Goal: Task Accomplishment & Management: Use online tool/utility

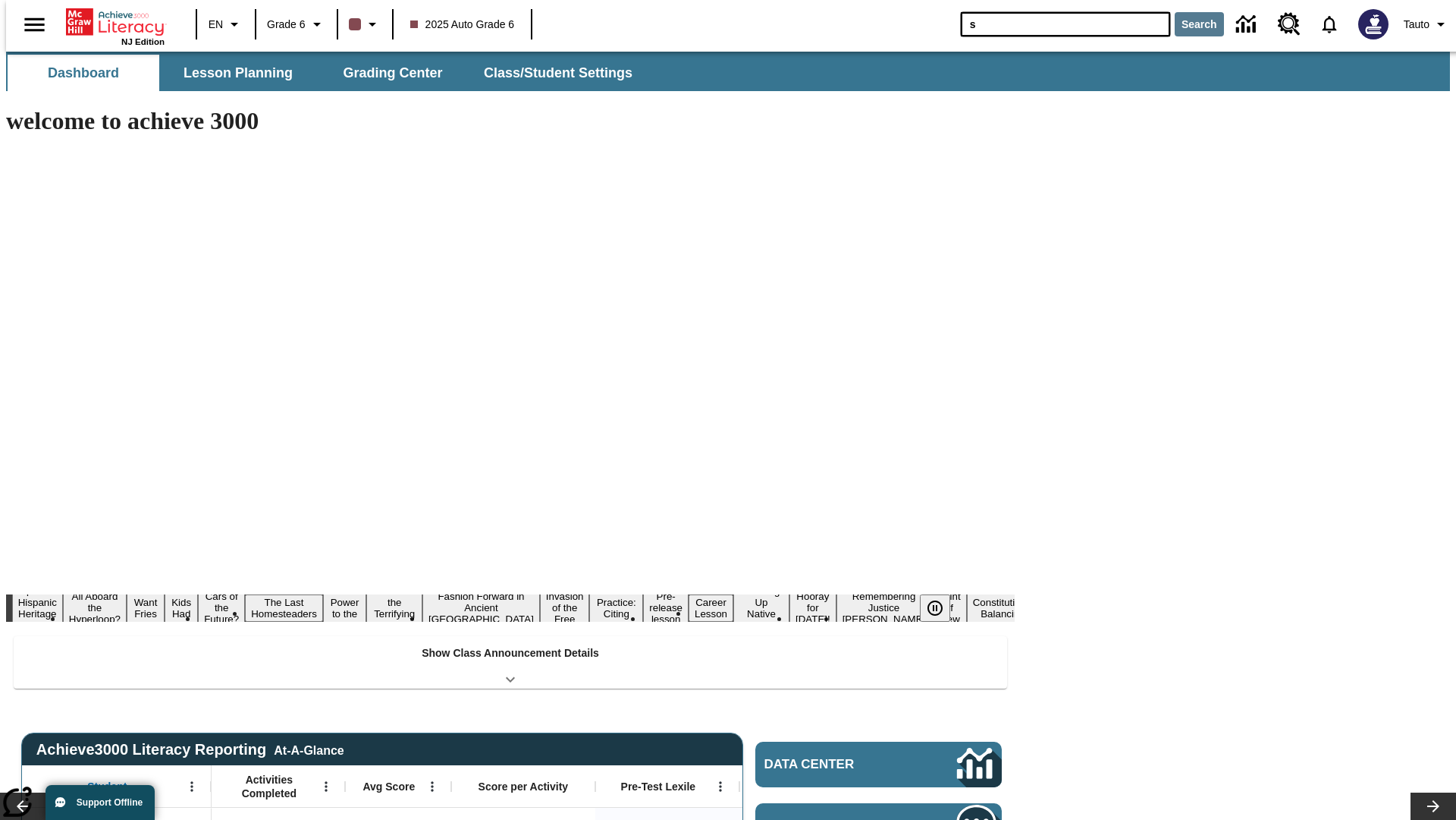
type input "s"
click at [1190, 24] on button "Search" at bounding box center [1199, 24] width 50 height 24
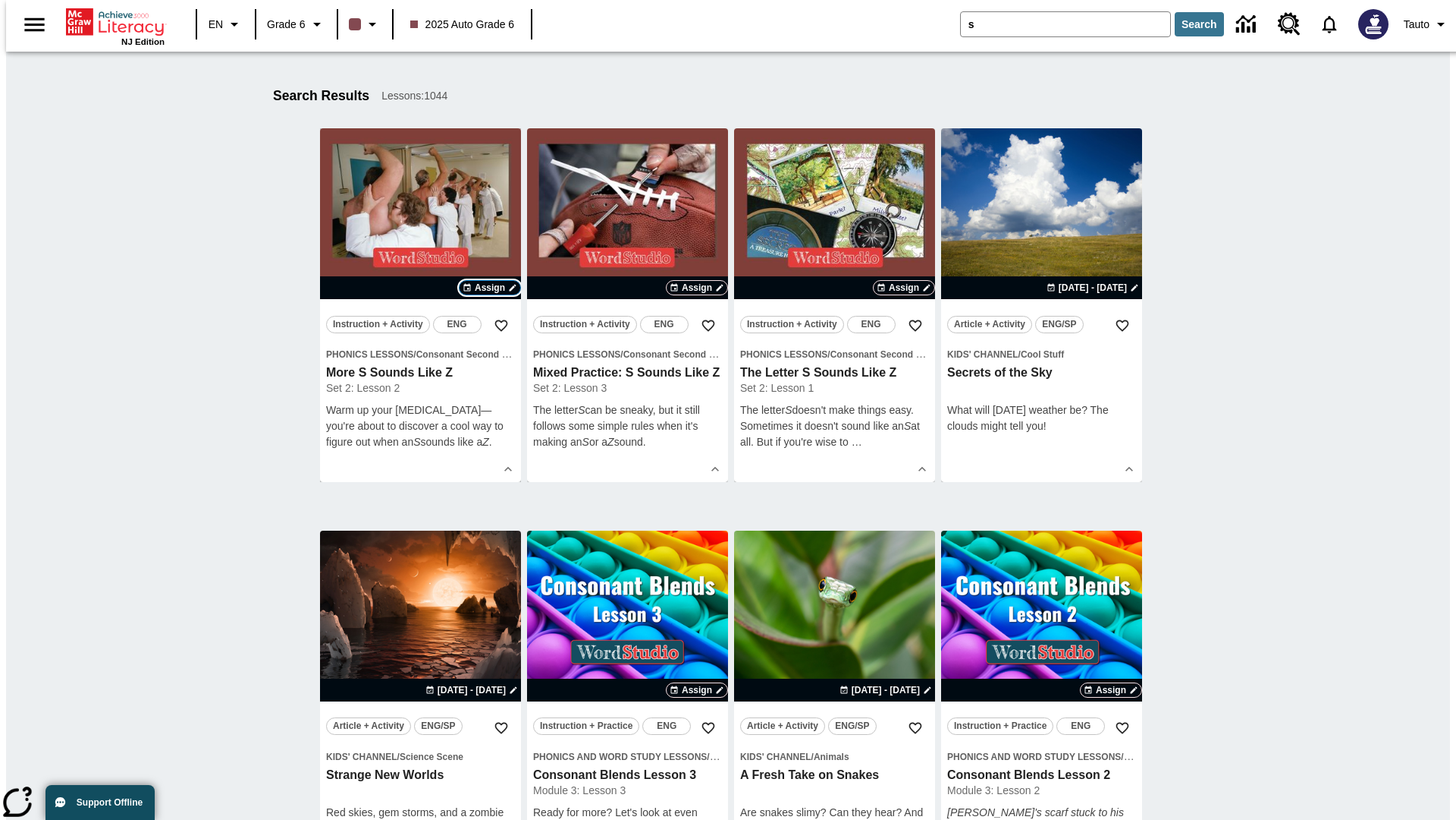
click at [490, 288] on span "Assign" at bounding box center [489, 287] width 30 height 14
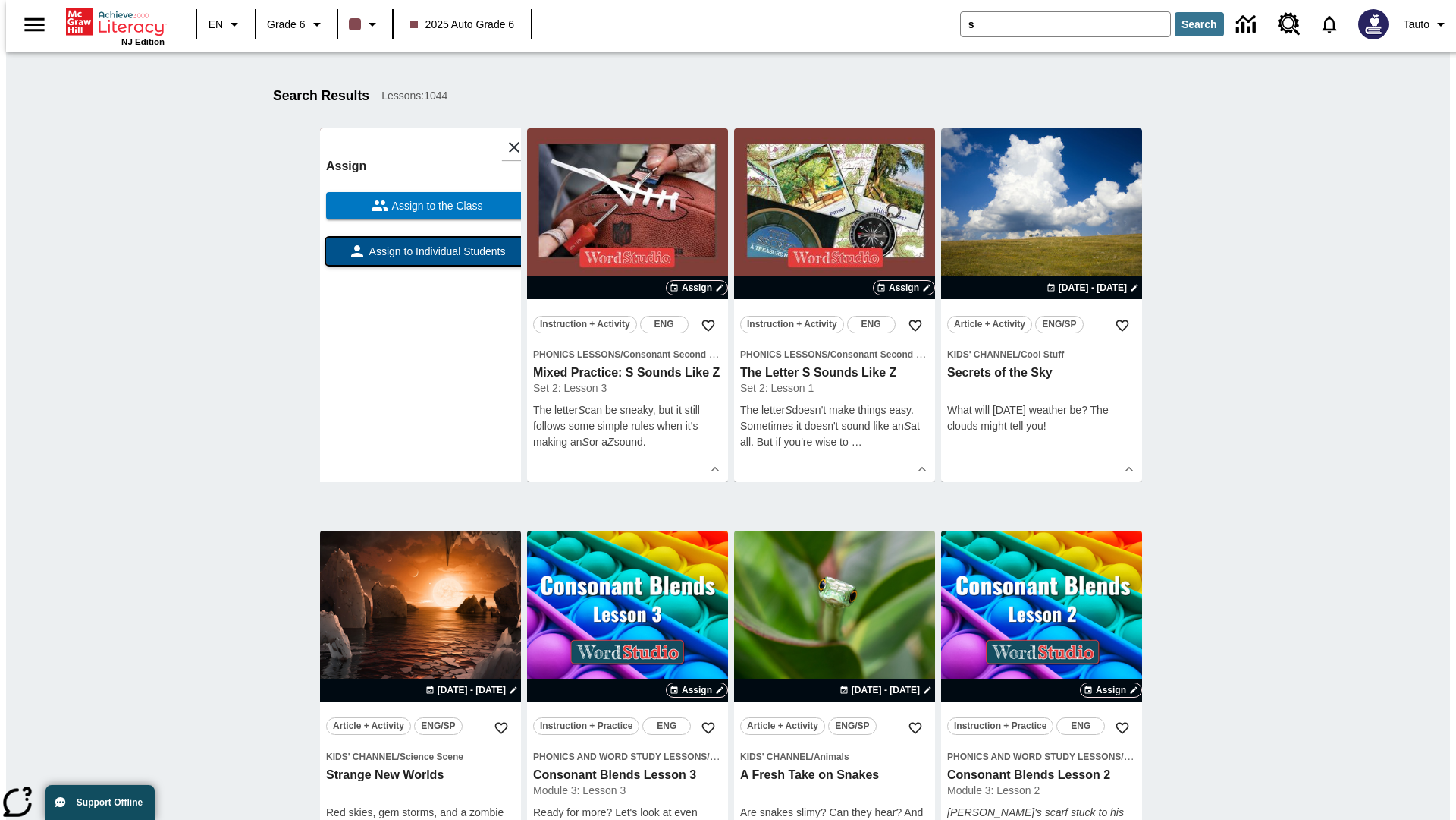
click at [420, 258] on span "Assign to Individual Students" at bounding box center [436, 251] width 140 height 16
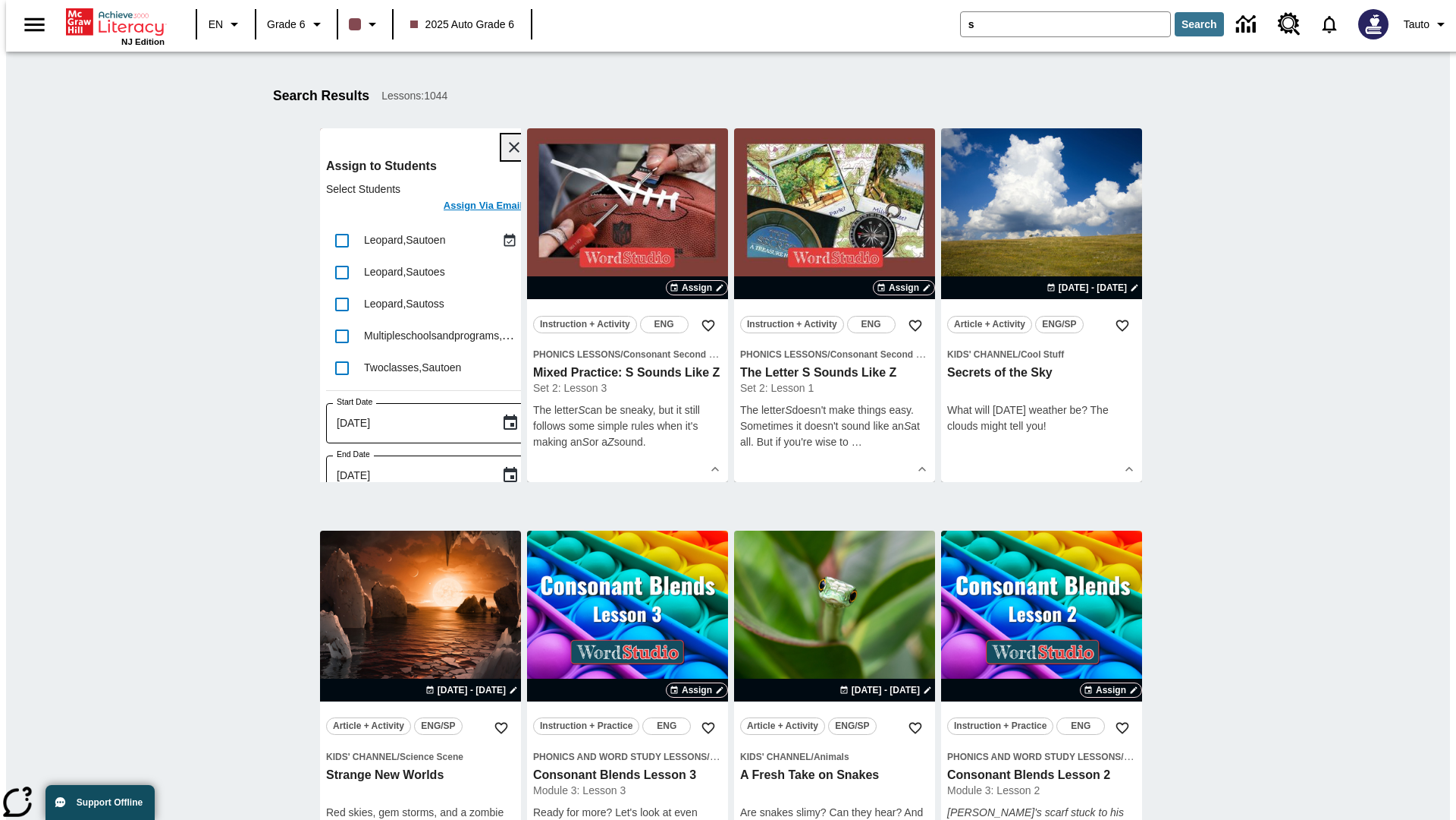
click at [509, 147] on icon "Close" at bounding box center [514, 147] width 11 height 11
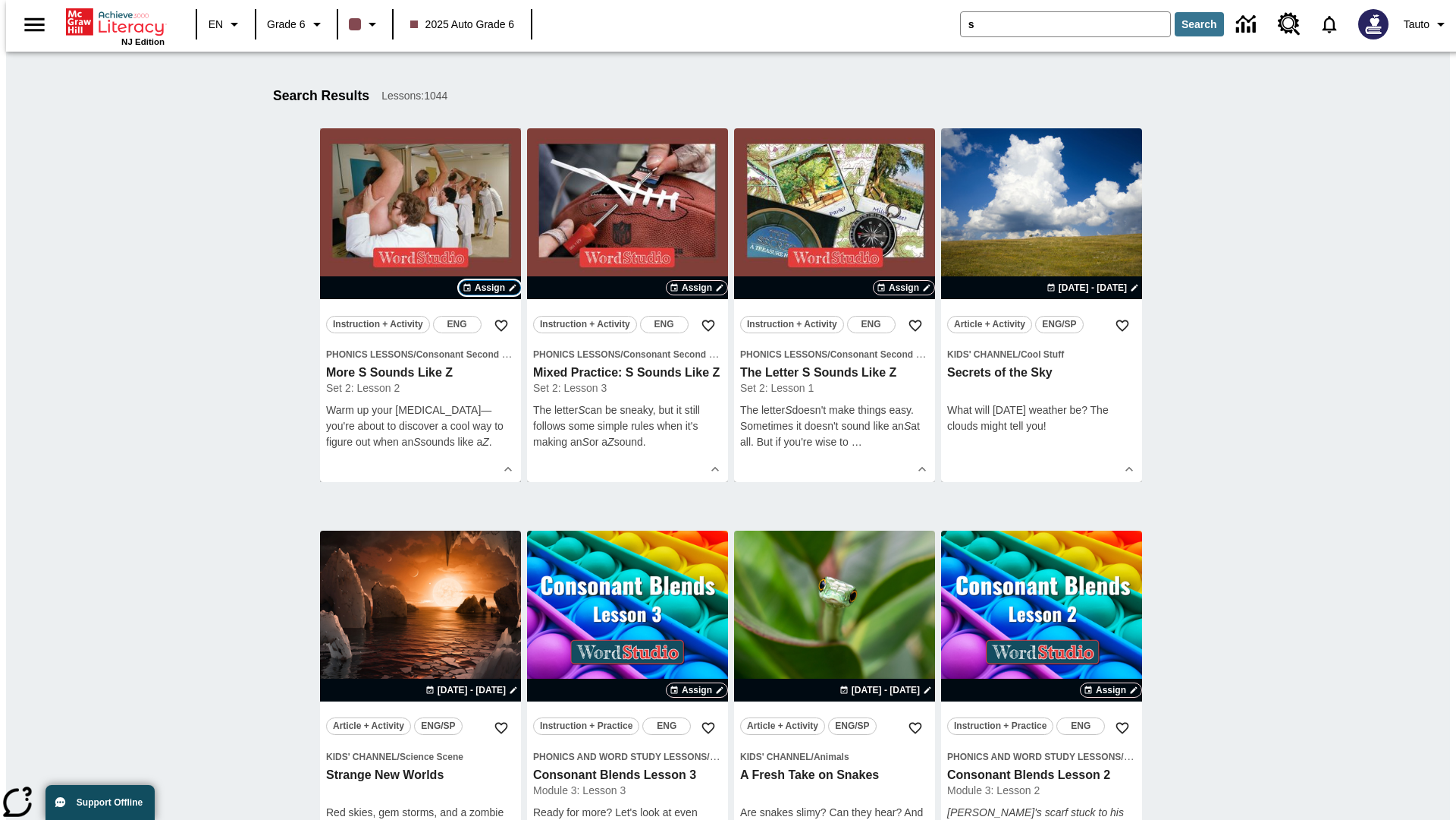
click at [490, 288] on span "Assign" at bounding box center [489, 287] width 30 height 14
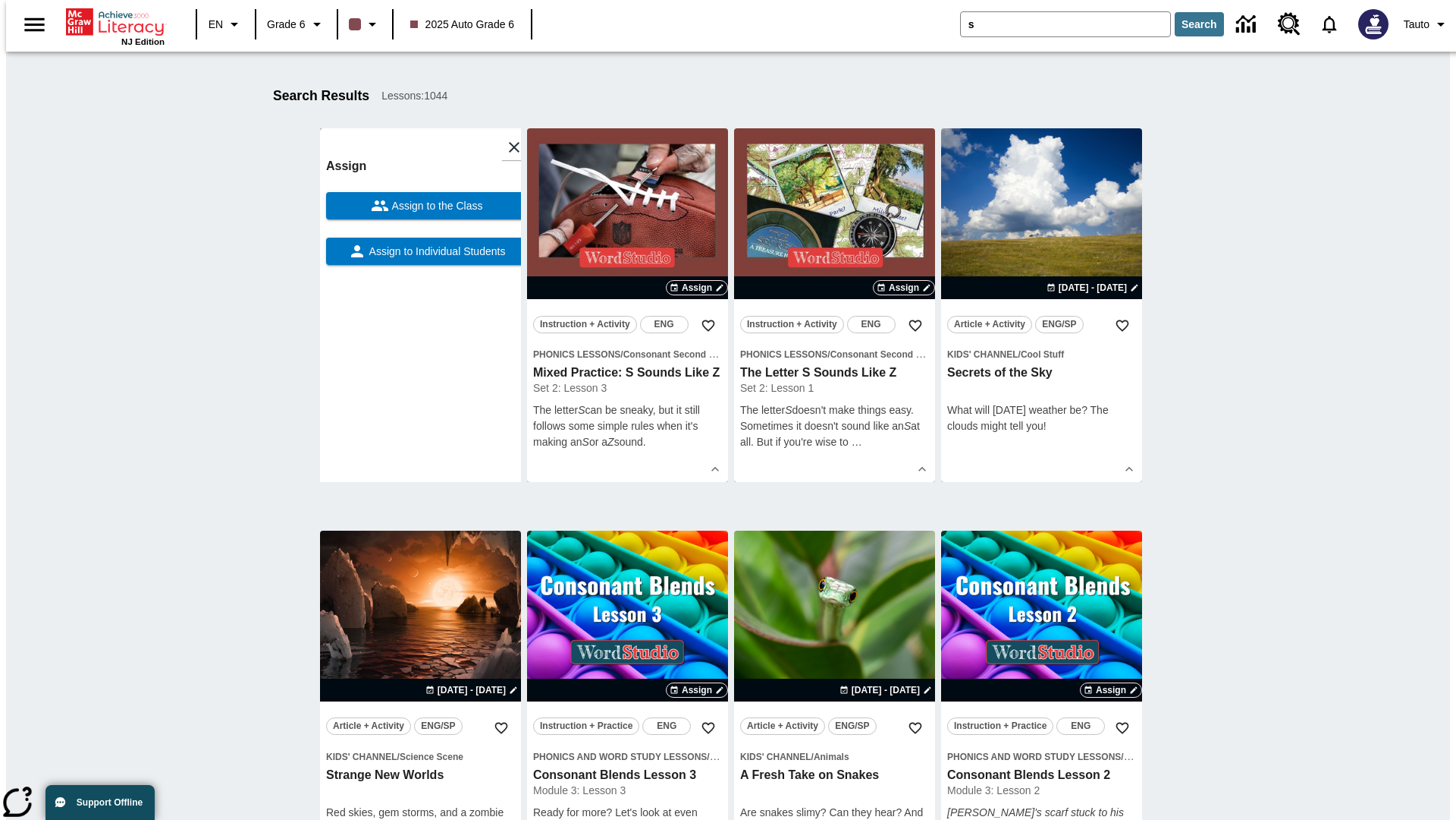
scroll to position [192, 0]
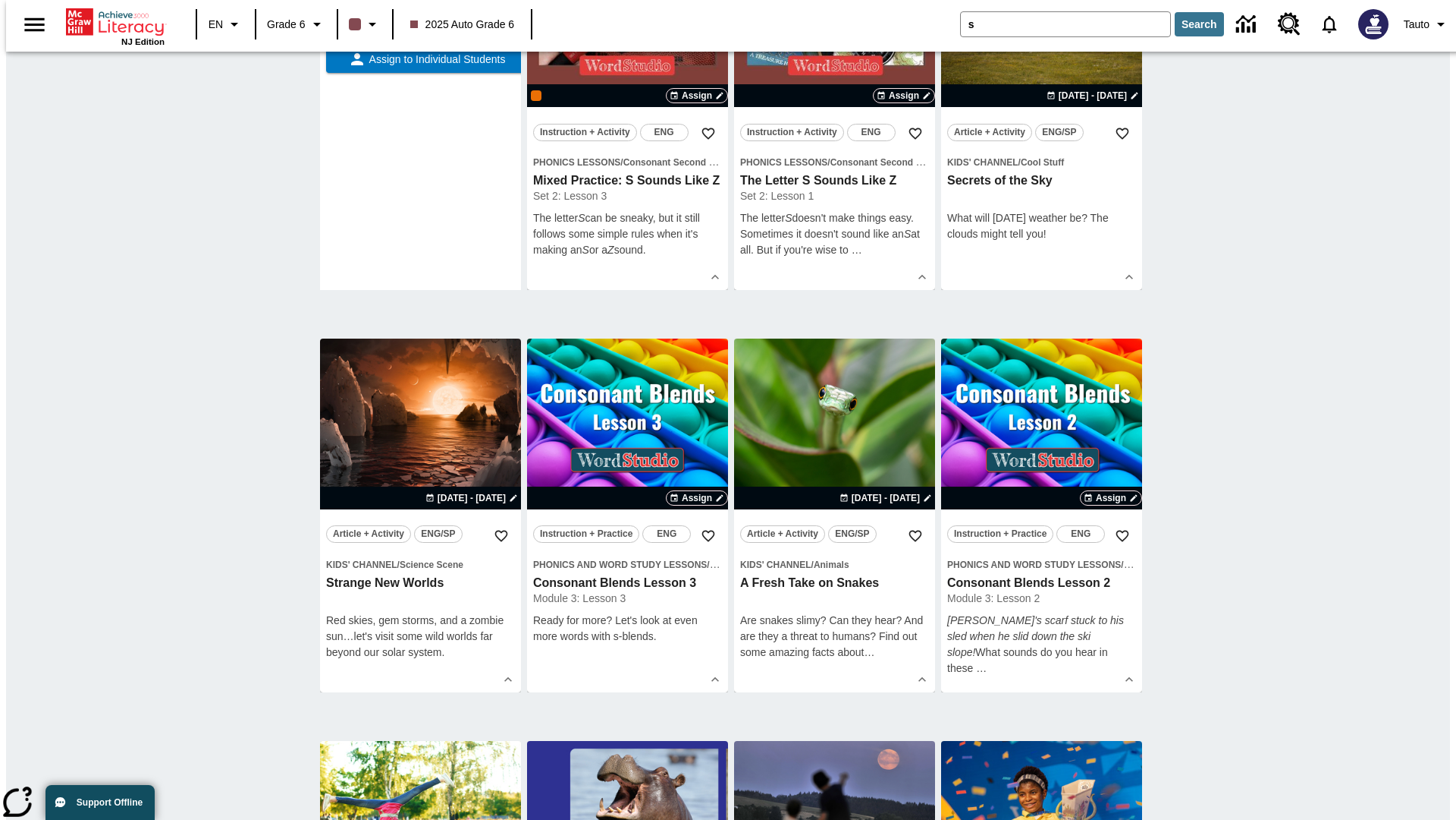
click at [420, 22] on span "Assign to the Class" at bounding box center [436, 14] width 94 height 16
